Goal: Obtain resource: Download file/media

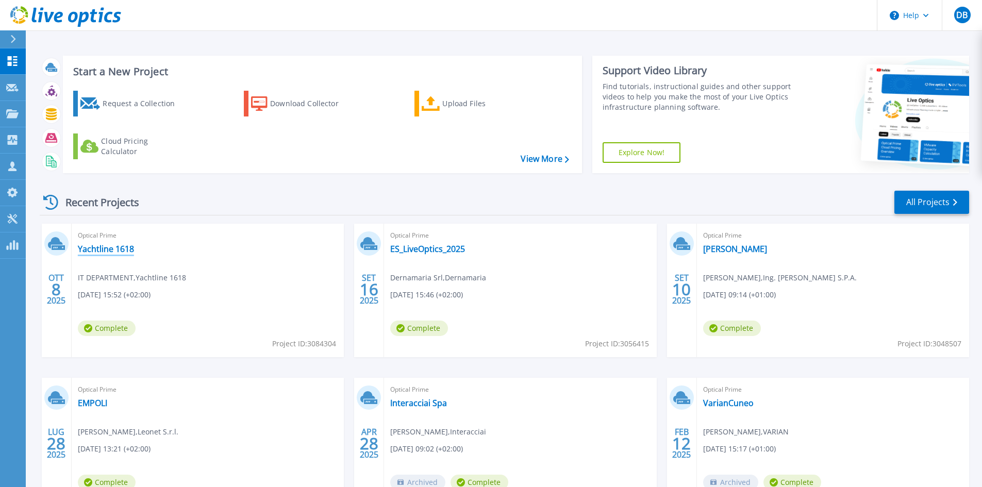
click at [122, 248] on link "Yachtline 1618" at bounding box center [106, 249] width 56 height 10
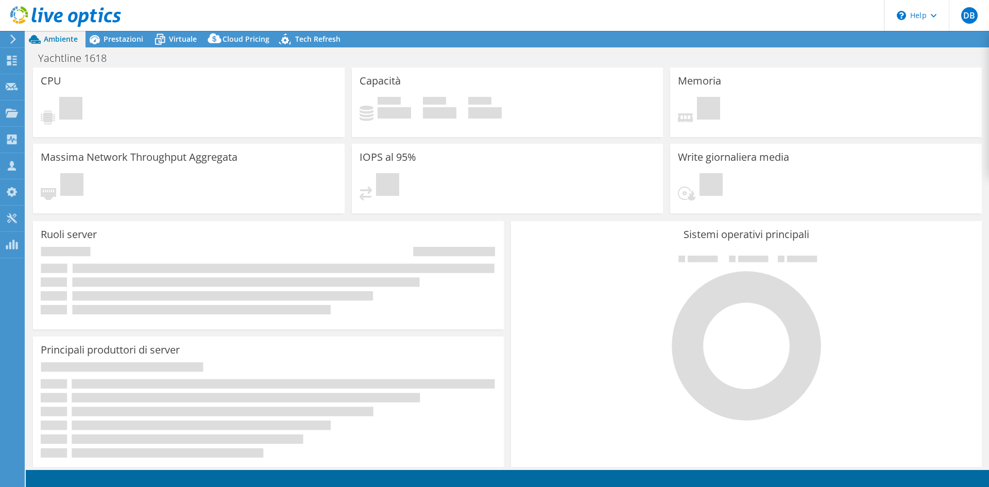
select select "USD"
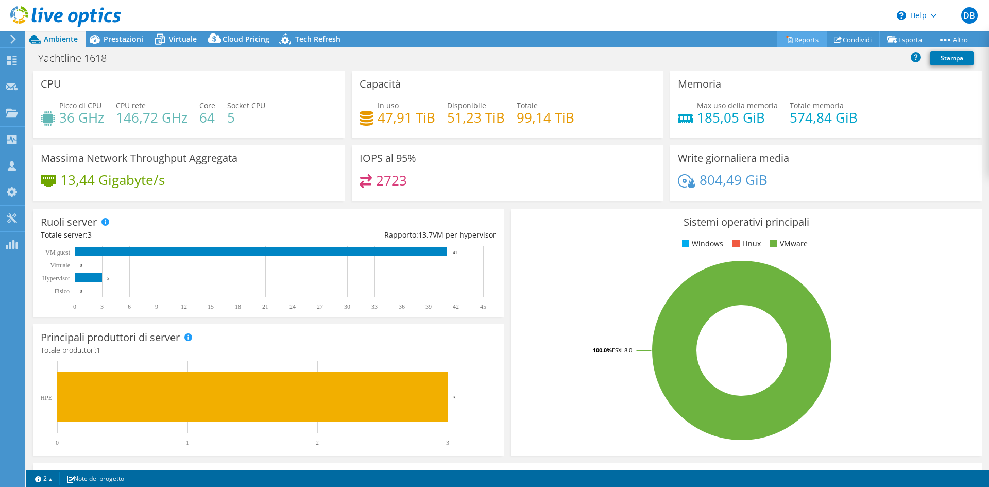
click at [800, 37] on link "Reports" at bounding box center [802, 39] width 49 height 16
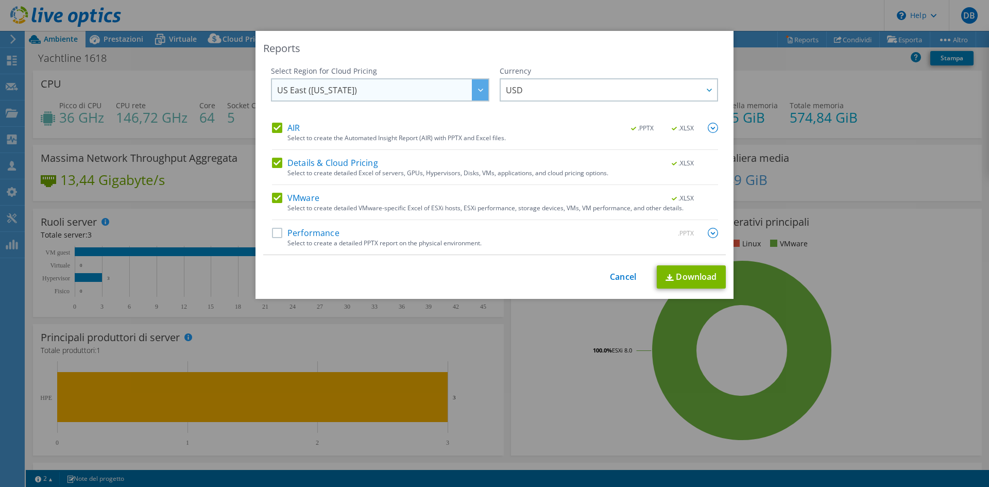
click at [360, 99] on span "US East ([US_STATE])" at bounding box center [382, 89] width 211 height 21
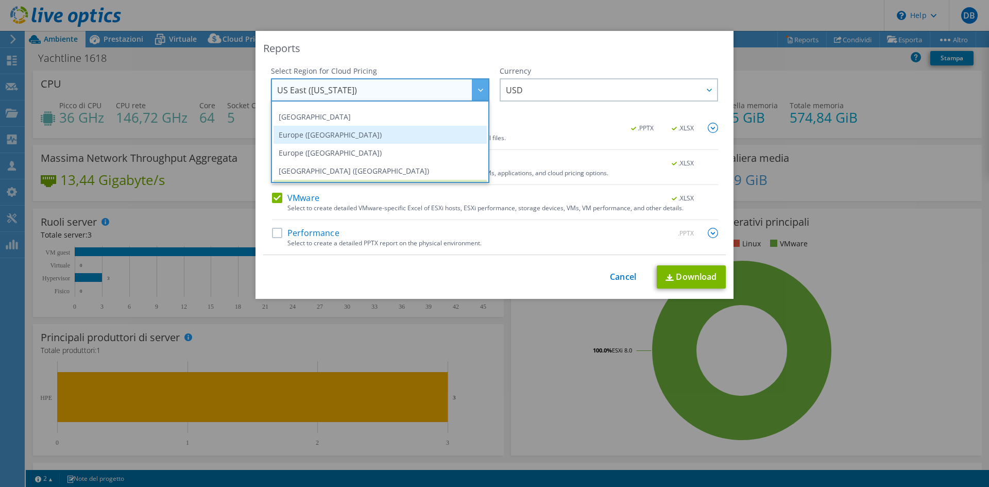
scroll to position [88, 0]
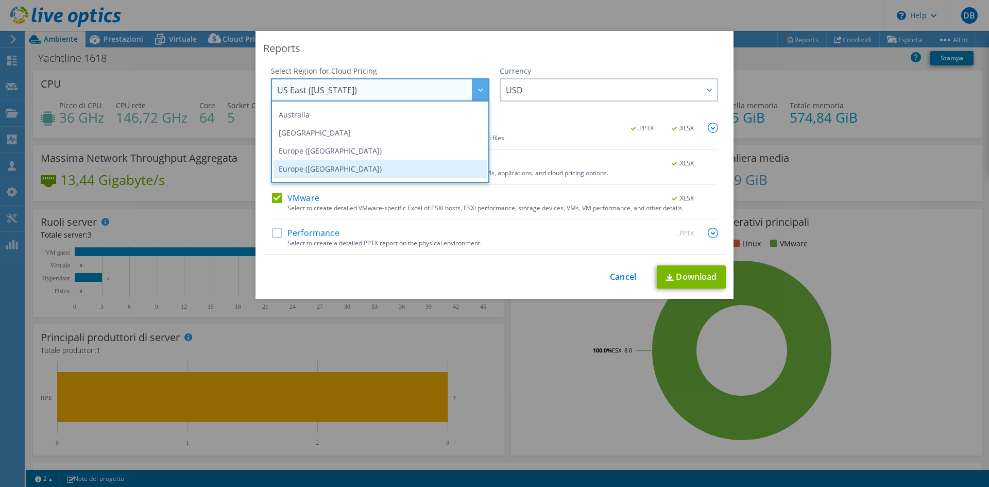
click at [313, 165] on li "Europe ([GEOGRAPHIC_DATA])" at bounding box center [380, 169] width 213 height 18
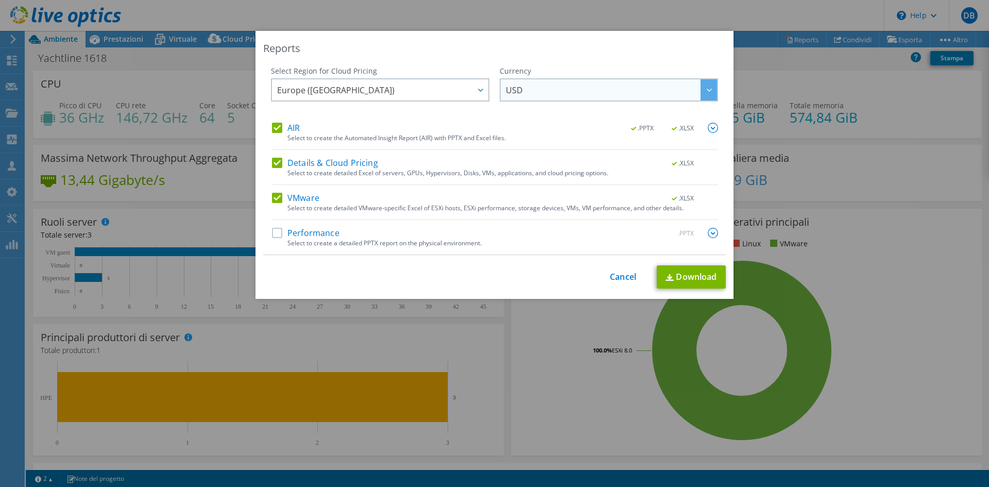
click at [626, 91] on span "USD" at bounding box center [611, 89] width 211 height 21
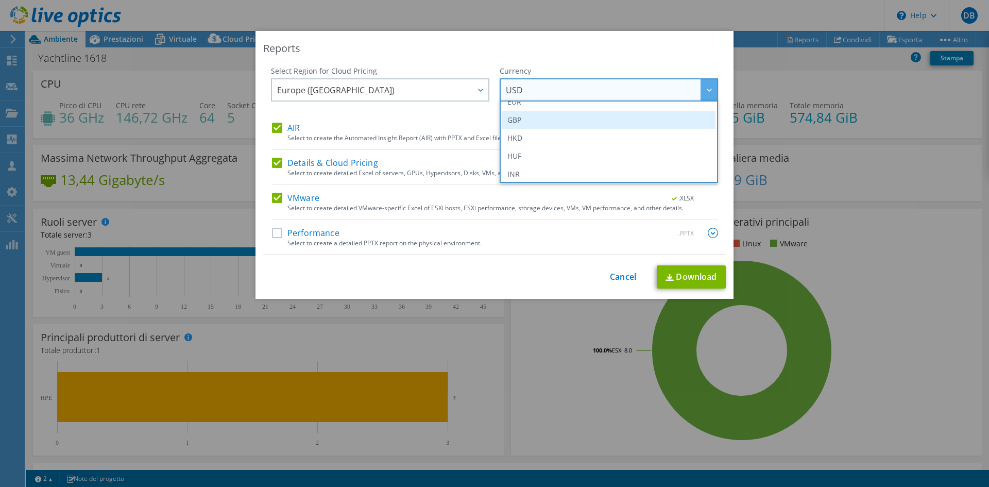
scroll to position [103, 0]
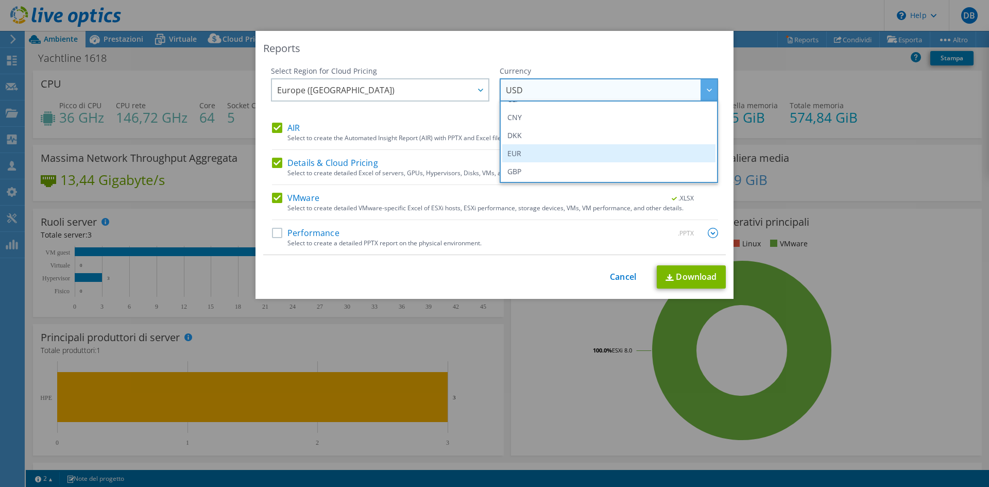
click at [533, 153] on li "EUR" at bounding box center [608, 153] width 213 height 18
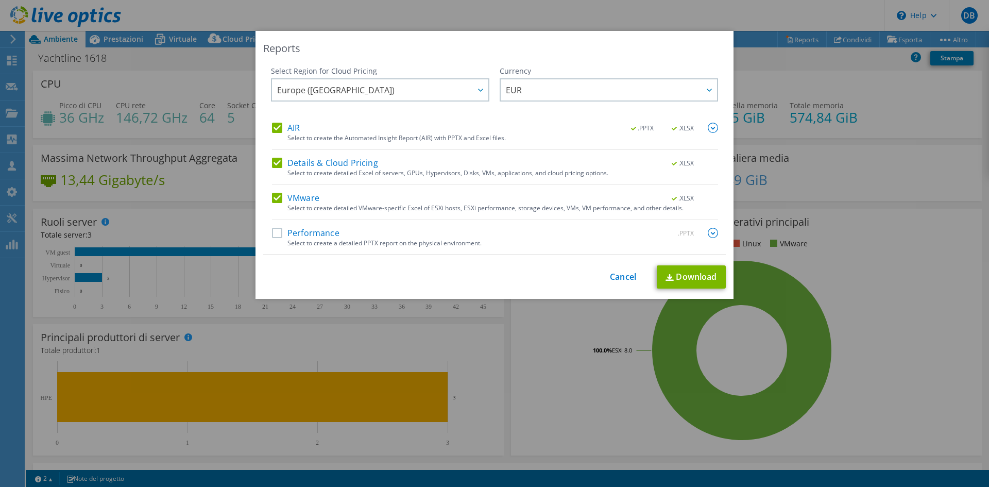
click at [272, 232] on label "Performance" at bounding box center [306, 233] width 68 height 10
click at [0, 0] on input "Performance" at bounding box center [0, 0] width 0 height 0
click at [710, 129] on img at bounding box center [713, 128] width 10 height 10
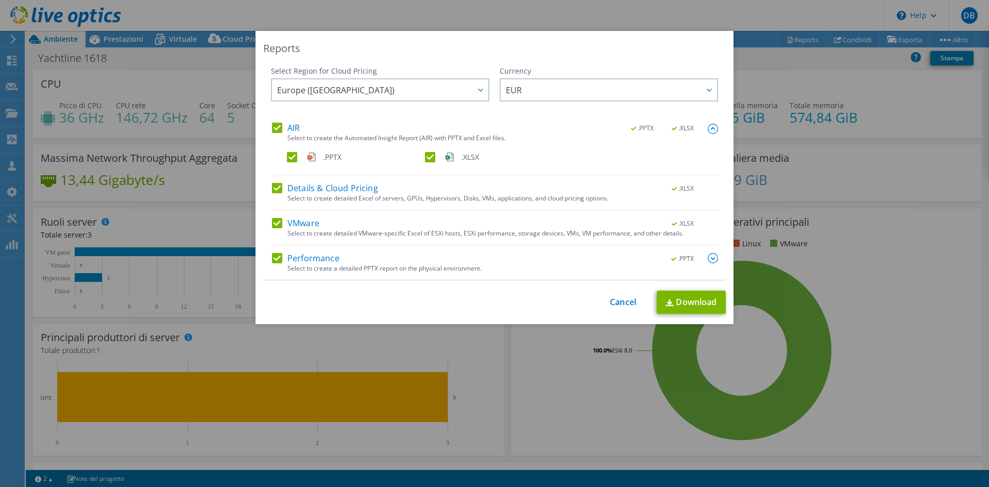
click at [708, 262] on img at bounding box center [713, 258] width 10 height 10
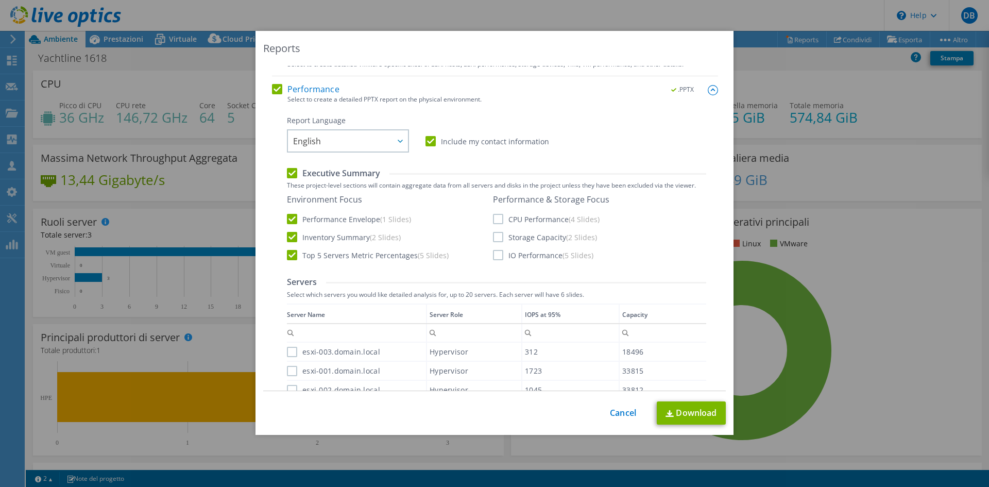
scroll to position [155, 0]
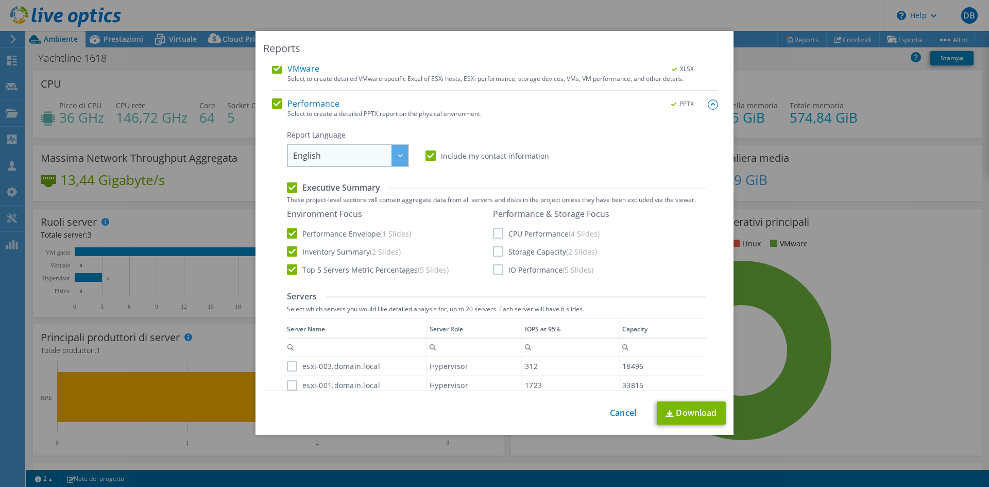
click at [365, 155] on span "English" at bounding box center [350, 155] width 115 height 21
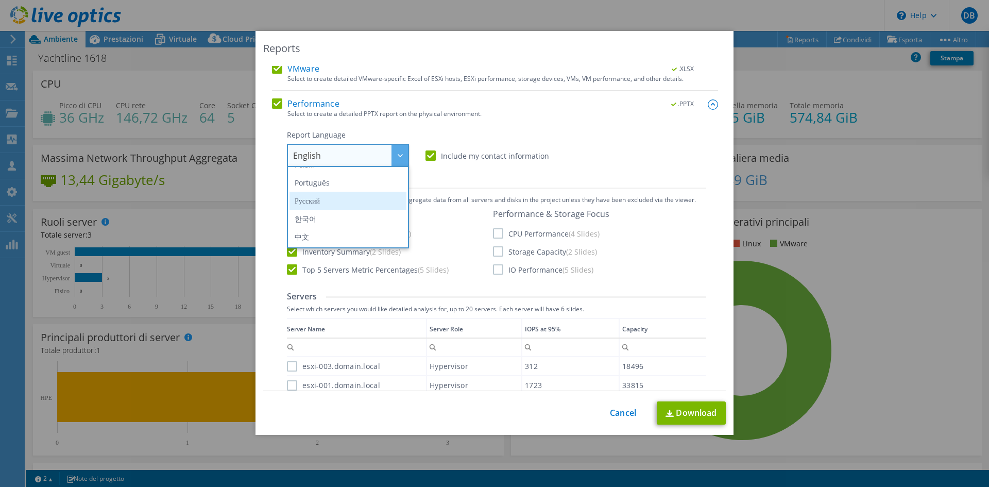
scroll to position [52, 0]
click at [324, 195] on li "Italiano" at bounding box center [348, 198] width 117 height 18
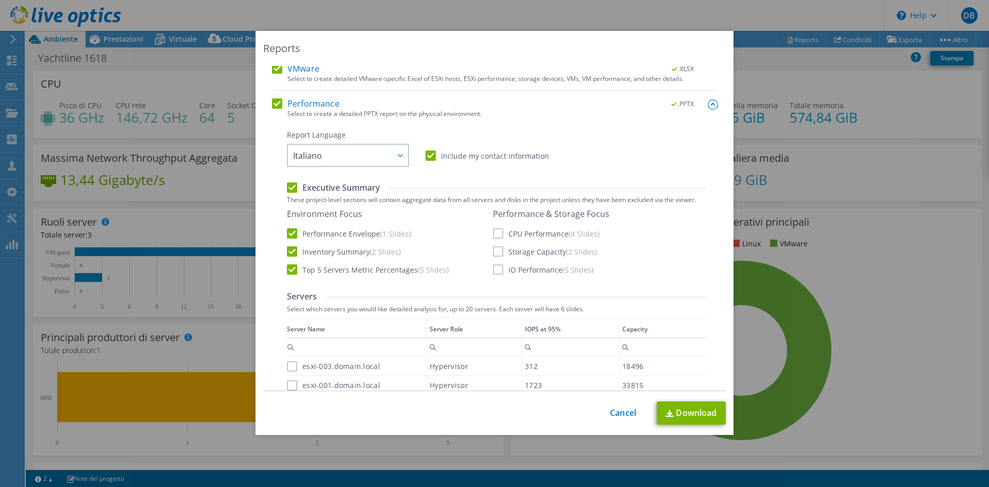
click at [495, 234] on label "CPU Performance (4 Slides)" at bounding box center [546, 233] width 107 height 10
click at [0, 0] on input "CPU Performance (4 Slides)" at bounding box center [0, 0] width 0 height 0
click at [493, 255] on label "Storage Capacity (2 Slides)" at bounding box center [545, 251] width 104 height 10
click at [0, 0] on input "Storage Capacity (2 Slides)" at bounding box center [0, 0] width 0 height 0
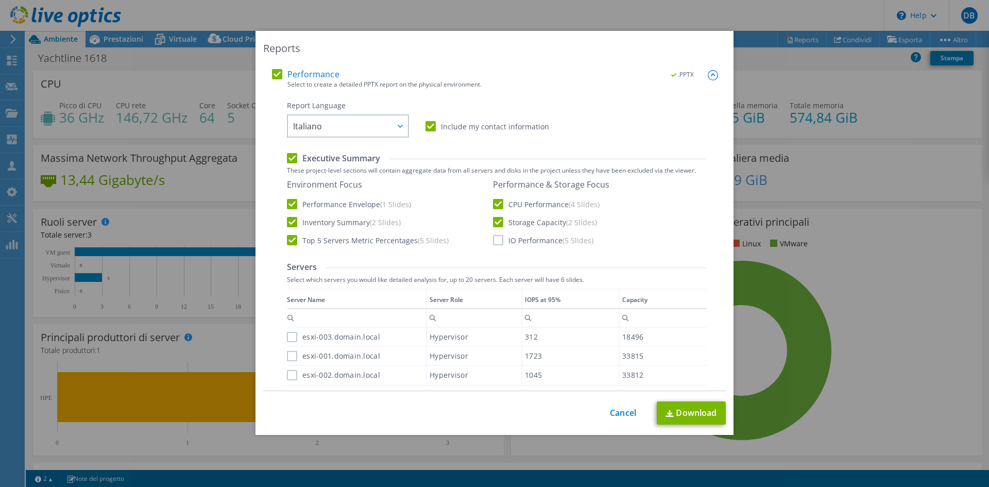
scroll to position [206, 0]
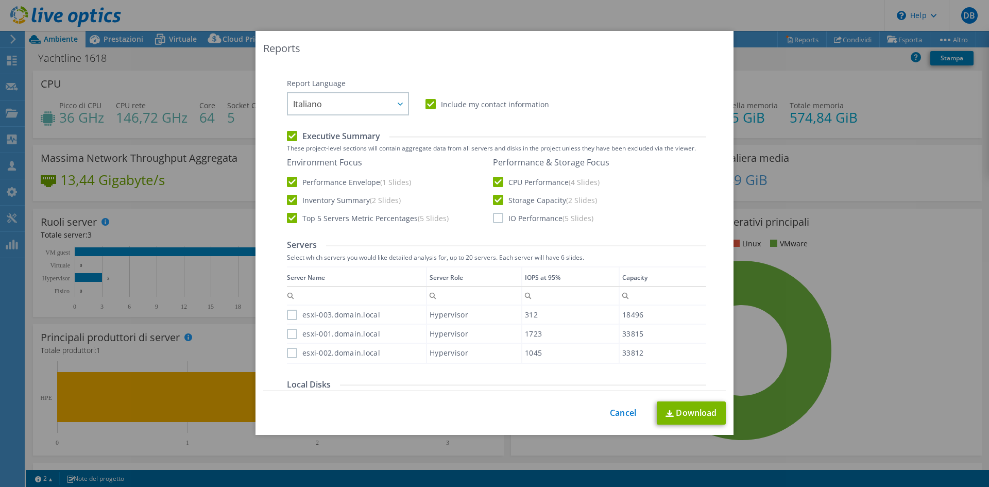
click at [496, 220] on label "IO Performance (5 Slides)" at bounding box center [543, 218] width 100 height 10
click at [0, 0] on input "IO Performance (5 Slides)" at bounding box center [0, 0] width 0 height 0
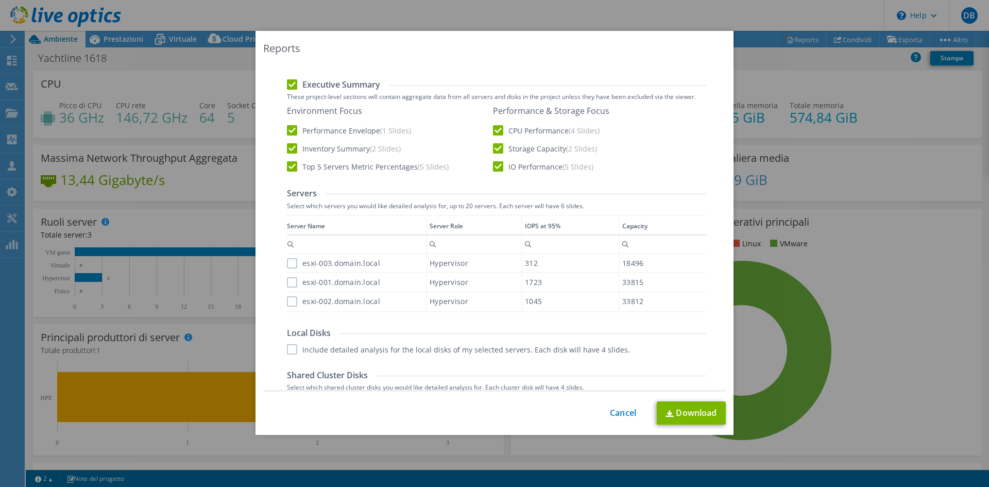
click at [289, 265] on label "esxi-003.domain.local" at bounding box center [333, 263] width 93 height 10
click at [0, 0] on input "esxi-003.domain.local" at bounding box center [0, 0] width 0 height 0
click at [289, 283] on label "esxi-001.domain.local" at bounding box center [333, 282] width 93 height 10
click at [0, 0] on input "esxi-001.domain.local" at bounding box center [0, 0] width 0 height 0
click at [289, 304] on label "esxi-002.domain.local" at bounding box center [333, 301] width 93 height 10
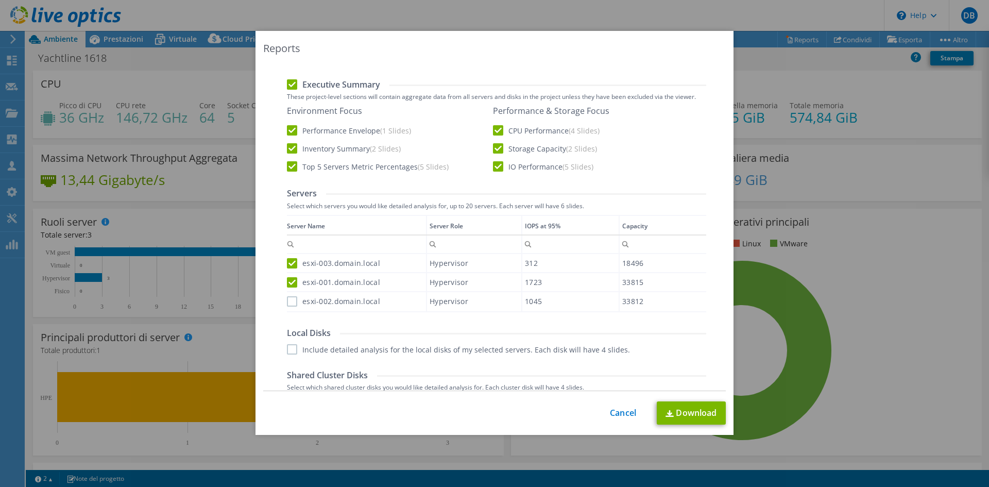
click at [0, 0] on input "esxi-002.domain.local" at bounding box center [0, 0] width 0 height 0
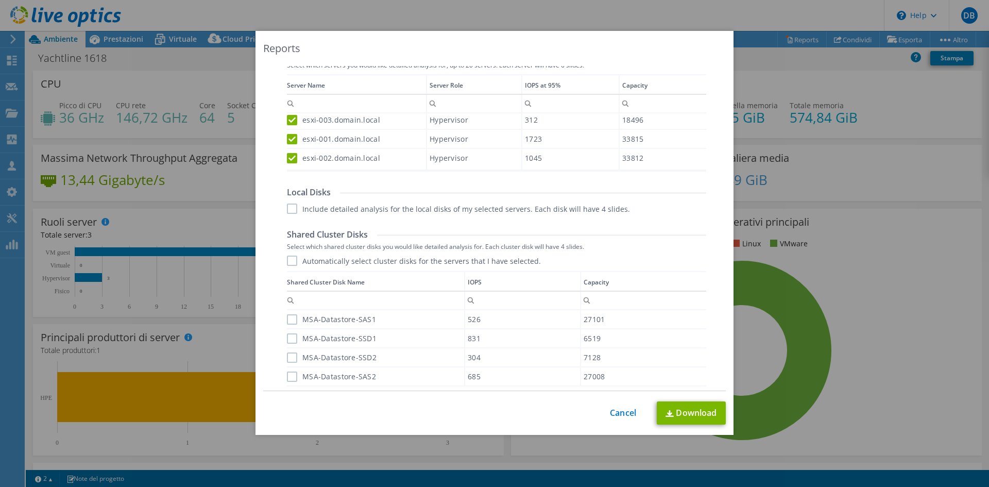
scroll to position [412, 0]
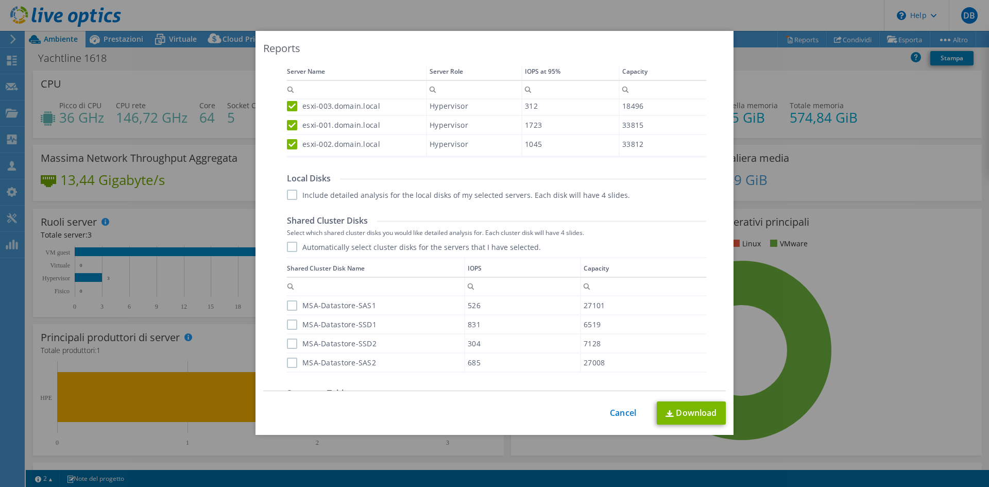
click at [287, 247] on label "Automatically select cluster disks for the servers that I have selected." at bounding box center [414, 247] width 254 height 10
click at [0, 0] on input "Automatically select cluster disks for the servers that I have selected." at bounding box center [0, 0] width 0 height 0
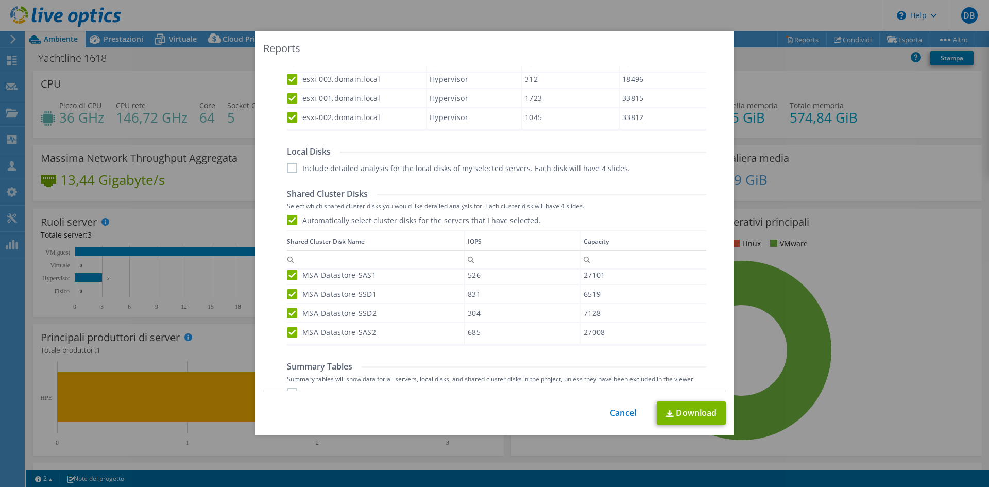
scroll to position [491, 0]
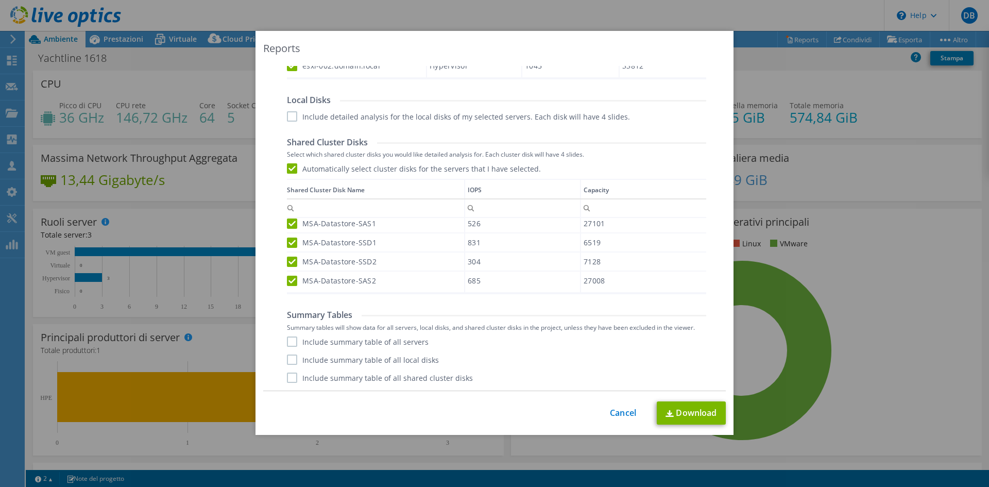
click at [288, 344] on label "Include summary table of all servers" at bounding box center [358, 342] width 142 height 10
click at [0, 0] on input "Include summary table of all servers" at bounding box center [0, 0] width 0 height 0
click at [291, 360] on label "Include summary table of all local disks" at bounding box center [363, 360] width 152 height 10
click at [0, 0] on input "Include summary table of all local disks" at bounding box center [0, 0] width 0 height 0
click at [290, 356] on label "Include summary table of all local disks" at bounding box center [363, 360] width 152 height 10
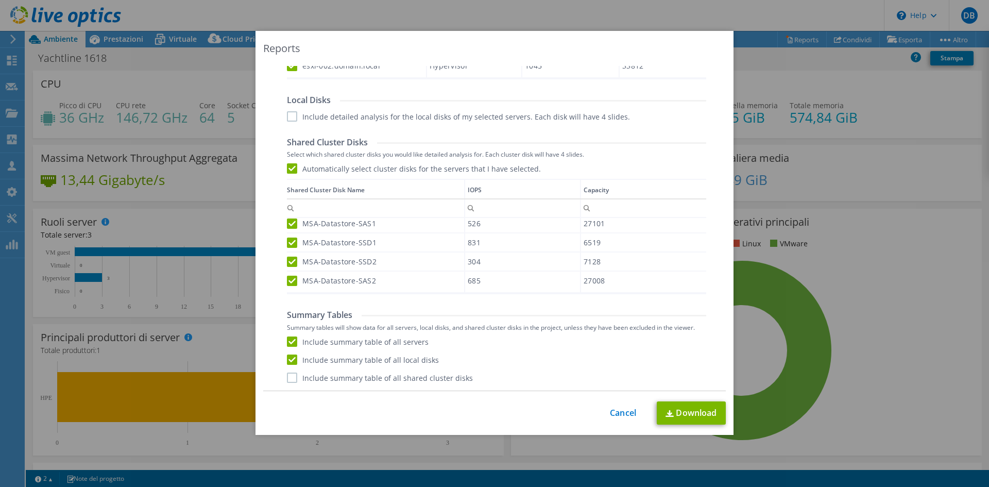
click at [0, 0] on input "Include summary table of all local disks" at bounding box center [0, 0] width 0 height 0
click at [289, 377] on label "Include summary table of all shared cluster disks" at bounding box center [380, 378] width 186 height 10
click at [0, 0] on input "Include summary table of all shared cluster disks" at bounding box center [0, 0] width 0 height 0
click at [695, 413] on link "Download" at bounding box center [691, 412] width 69 height 23
